Goal: Find specific page/section: Find specific page/section

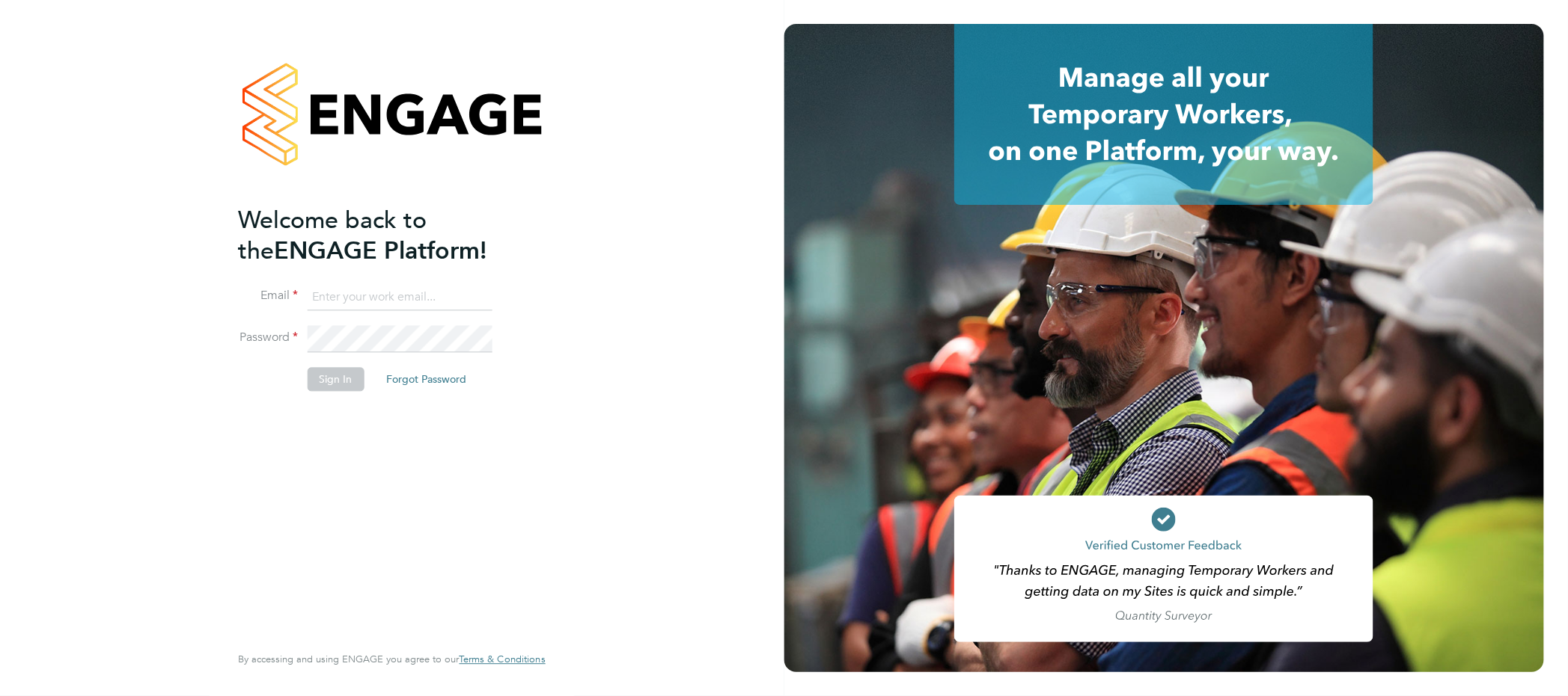
type input "karl@boden-group.co.uk"
click at [337, 385] on button "Sign In" at bounding box center [336, 379] width 57 height 24
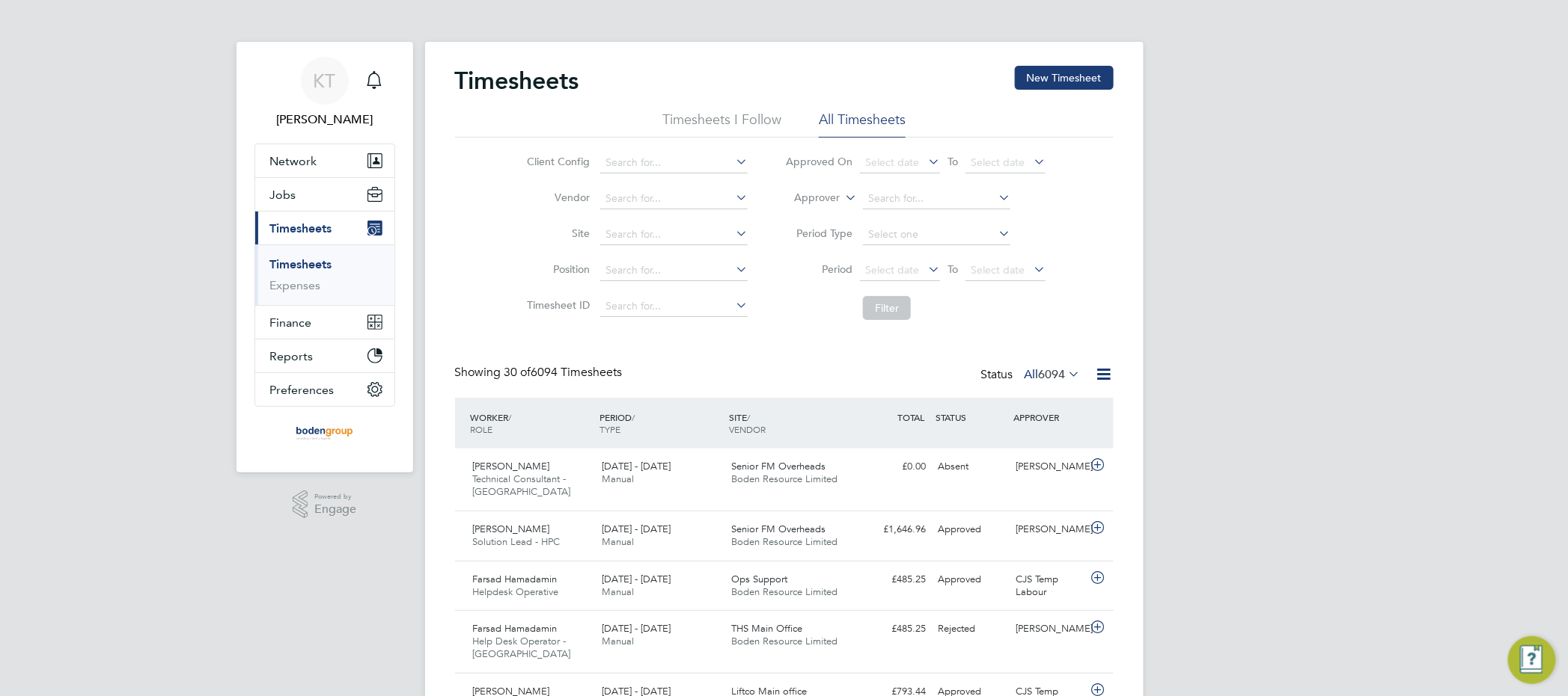
click at [829, 194] on label "Approver" at bounding box center [805, 198] width 67 height 15
click at [805, 214] on li "Worker" at bounding box center [803, 215] width 74 height 20
click at [912, 196] on input at bounding box center [936, 199] width 147 height 21
click at [958, 214] on b "[PERSON_NAME]" at bounding box center [1002, 219] width 87 height 12
type input "[PERSON_NAME]"
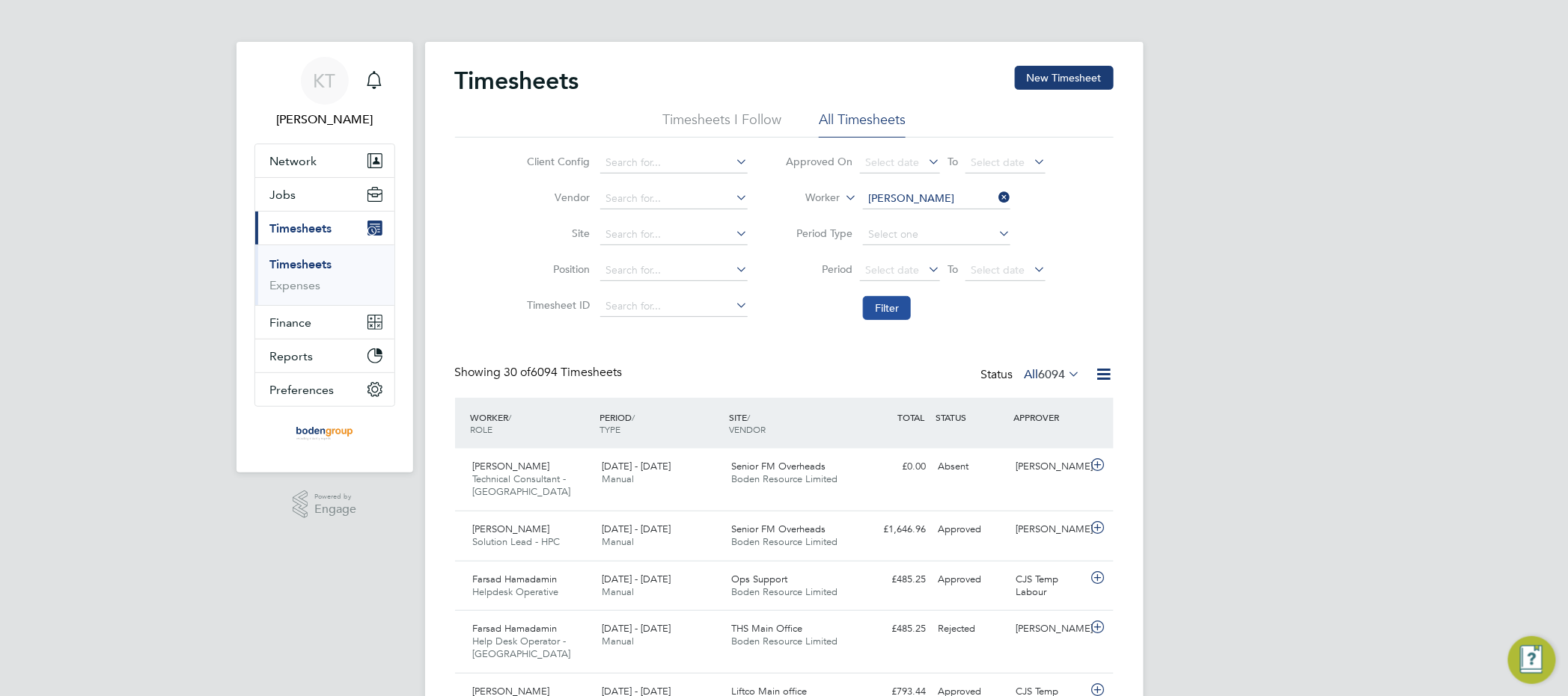
click at [887, 304] on button "Filter" at bounding box center [887, 307] width 47 height 24
